Goal: Subscribe to service/newsletter

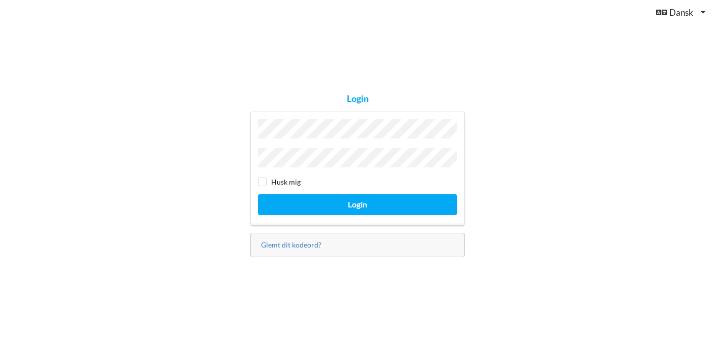
click at [280, 144] on div "Husk mig Login" at bounding box center [357, 169] width 214 height 114
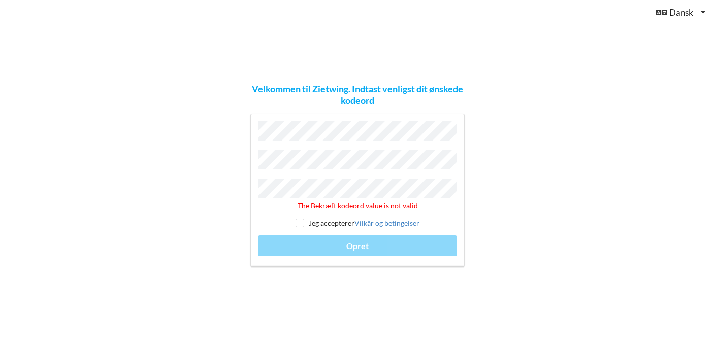
click at [251, 184] on div "The Bekræft kodeord value is not valid Jeg accepterer Vilkår og betingelser Opr…" at bounding box center [357, 190] width 214 height 153
click at [255, 160] on div "The Bekræft kodeord value is not valid Jeg accepterer Vilkår og betingelser Opr…" at bounding box center [357, 190] width 214 height 153
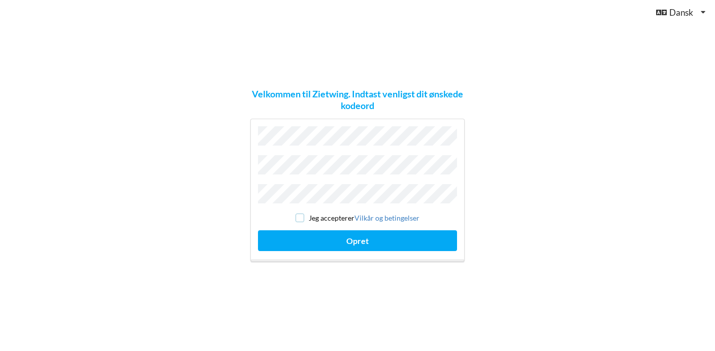
click at [300, 218] on input "checkbox" at bounding box center [299, 218] width 9 height 9
checkbox input "true"
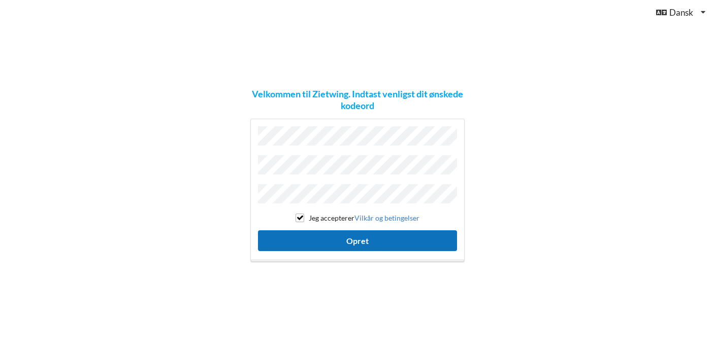
click at [317, 240] on button "Opret" at bounding box center [357, 240] width 199 height 21
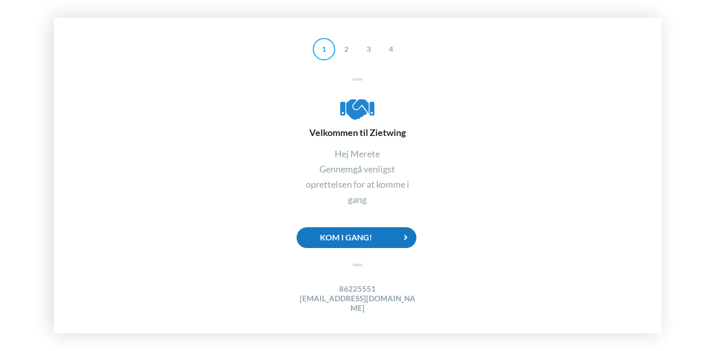
click at [394, 240] on div "Kom i gang!" at bounding box center [356, 237] width 120 height 21
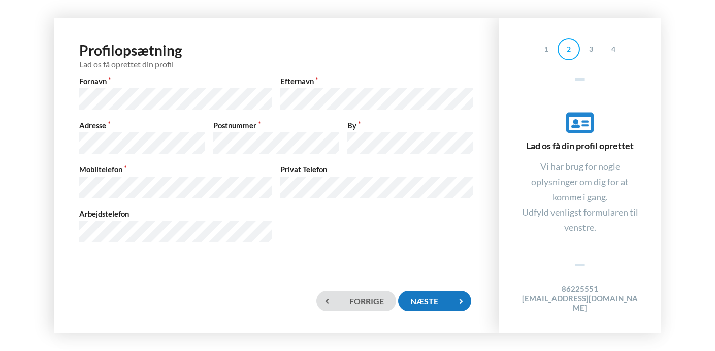
click at [429, 303] on div "Næste" at bounding box center [434, 301] width 73 height 21
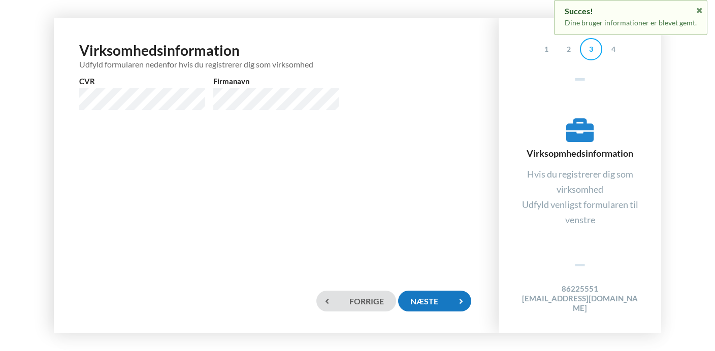
click at [429, 303] on div "Næste" at bounding box center [434, 301] width 73 height 21
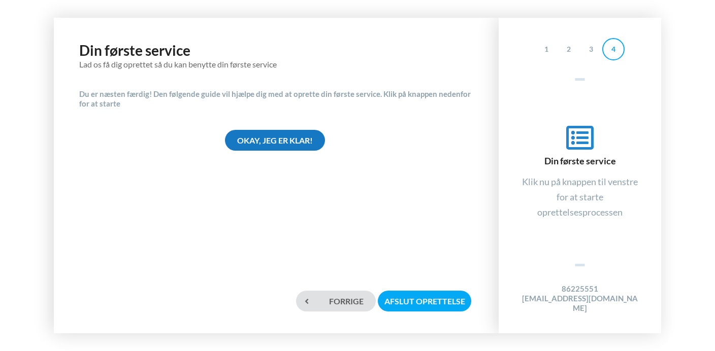
click at [287, 139] on div "Okay, jeg er klar!" at bounding box center [275, 140] width 100 height 21
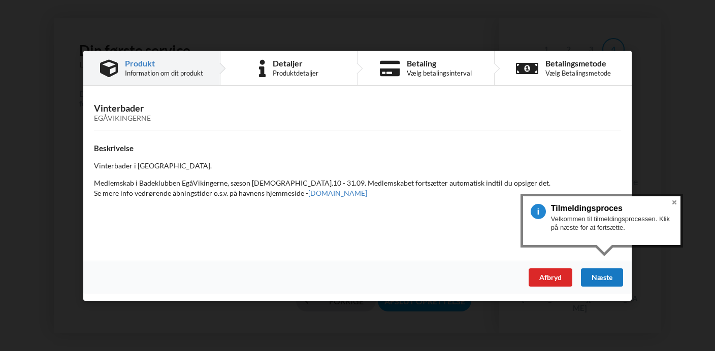
click at [598, 273] on div "Næste" at bounding box center [602, 277] width 42 height 18
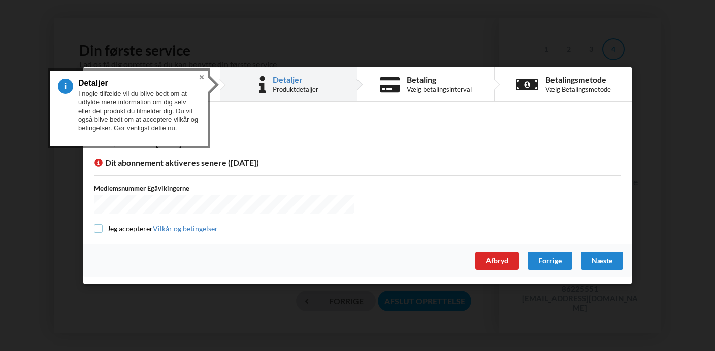
click at [99, 228] on input "checkbox" at bounding box center [98, 228] width 9 height 9
checkbox input "true"
click at [592, 263] on div "Næste" at bounding box center [602, 261] width 42 height 18
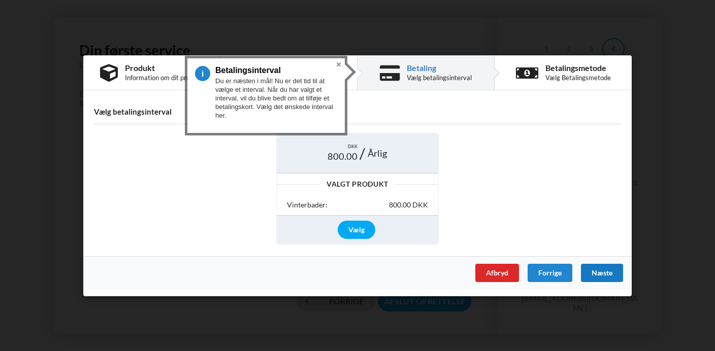
click at [595, 269] on div "Næste" at bounding box center [602, 272] width 42 height 18
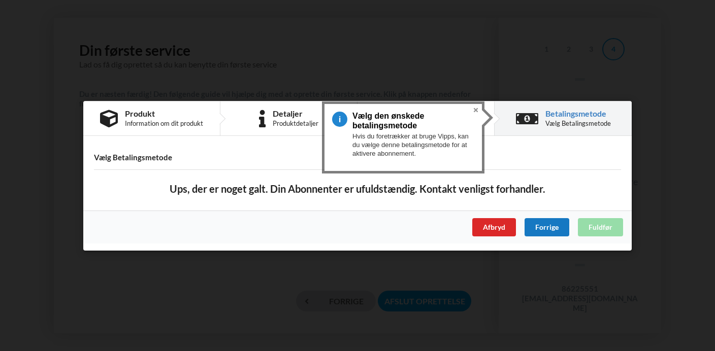
click at [555, 228] on div "Forrige" at bounding box center [546, 227] width 45 height 18
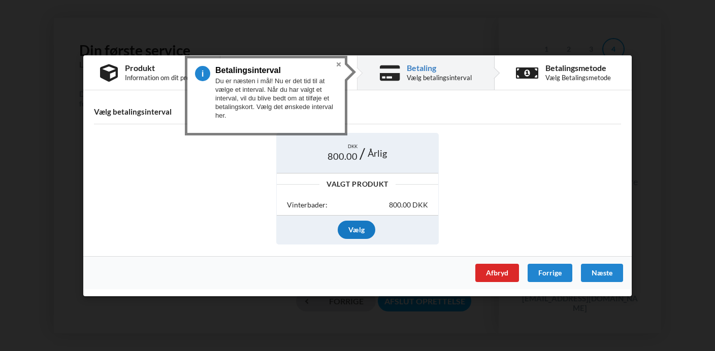
click at [354, 223] on div "Vælg" at bounding box center [357, 230] width 38 height 18
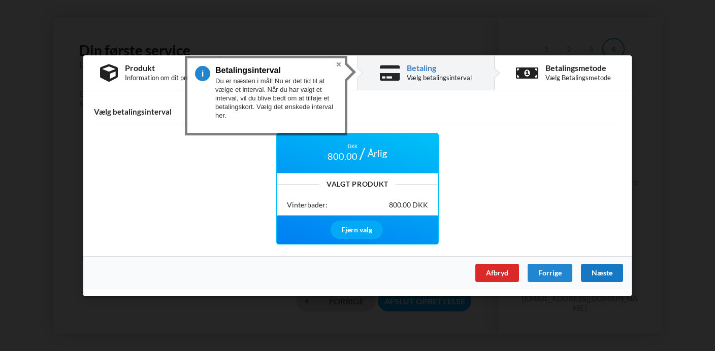
click at [597, 270] on div "Næste" at bounding box center [602, 272] width 42 height 18
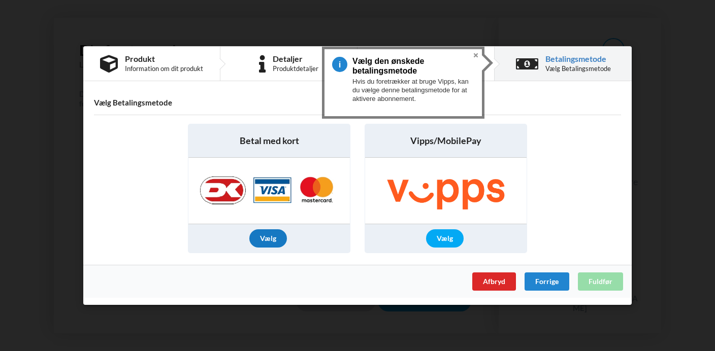
click at [277, 238] on div "Vælg" at bounding box center [268, 238] width 38 height 18
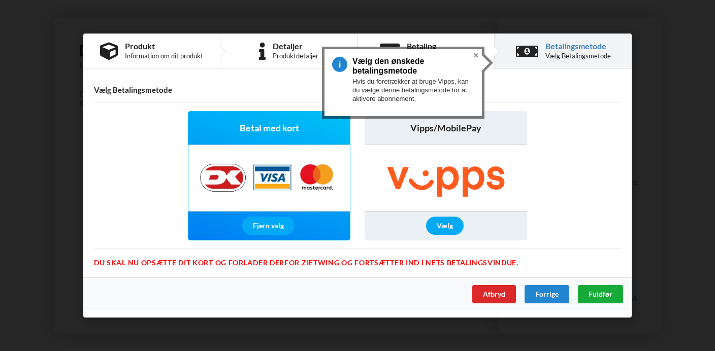
click at [602, 294] on span "Fuldfør" at bounding box center [600, 294] width 24 height 9
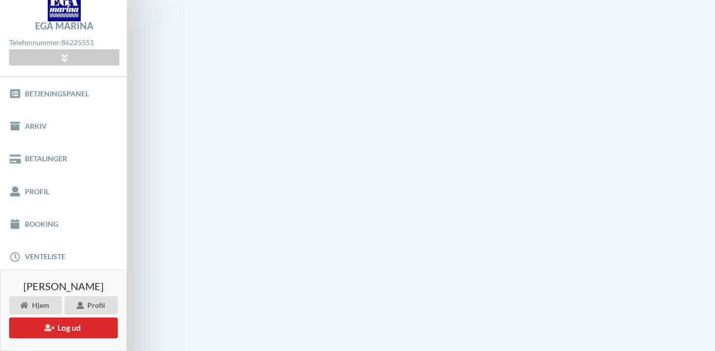
scroll to position [48, 0]
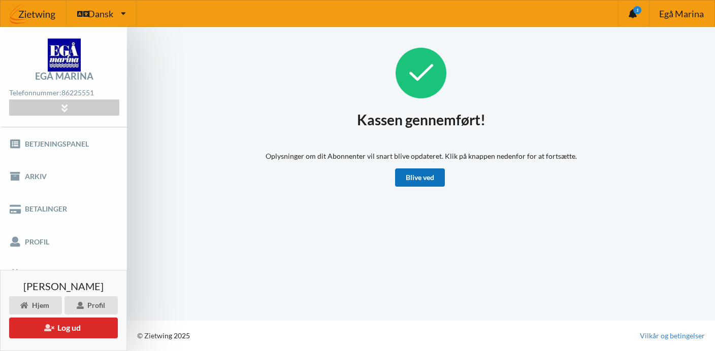
click at [423, 182] on link "Blive ved" at bounding box center [420, 178] width 50 height 18
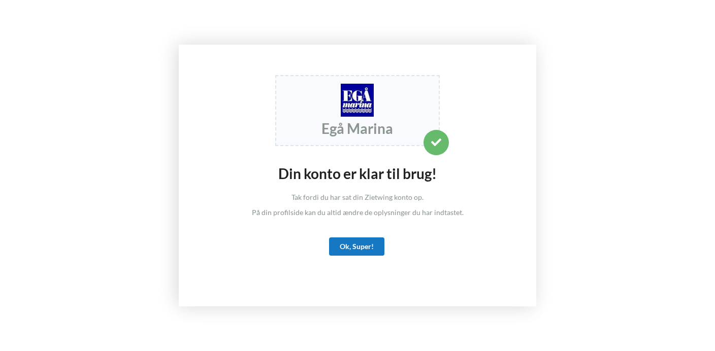
click at [368, 245] on div "Ok, Super!" at bounding box center [356, 247] width 55 height 18
